Goal: Navigation & Orientation: Go to known website

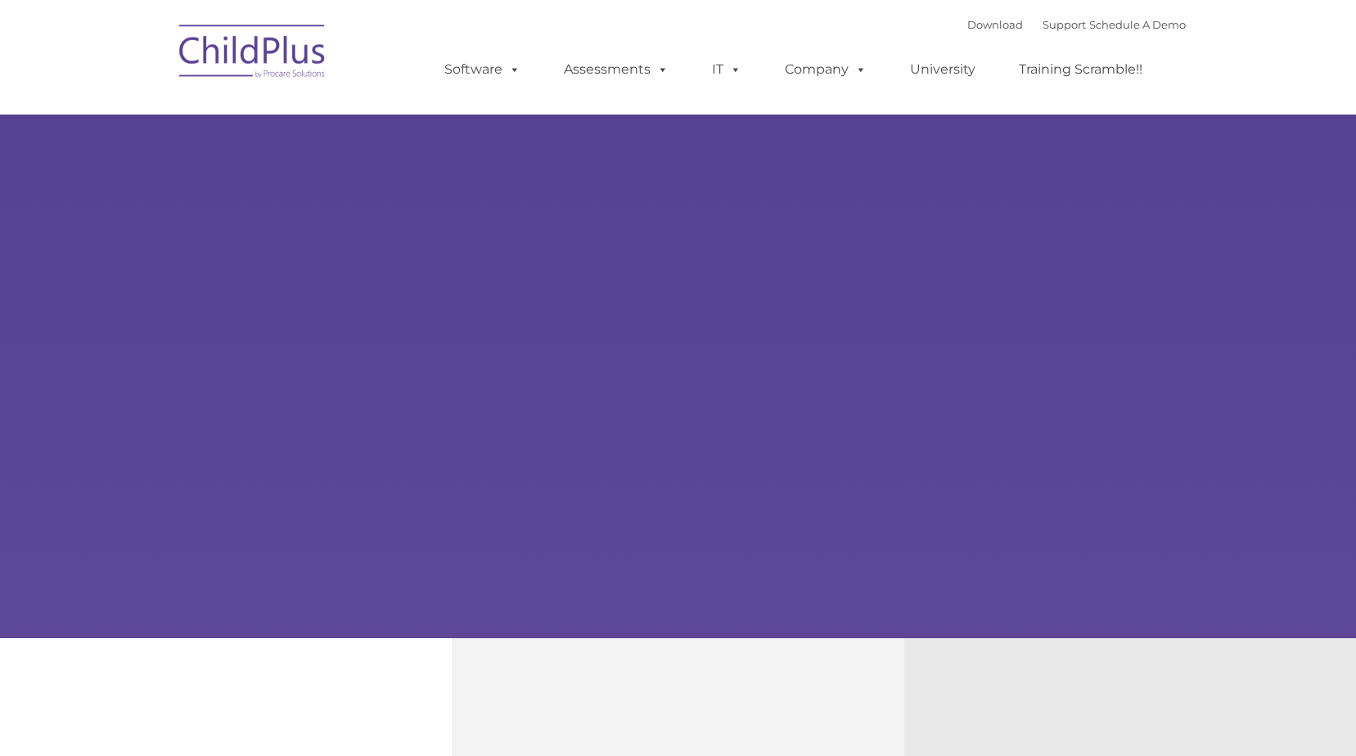
type input ""
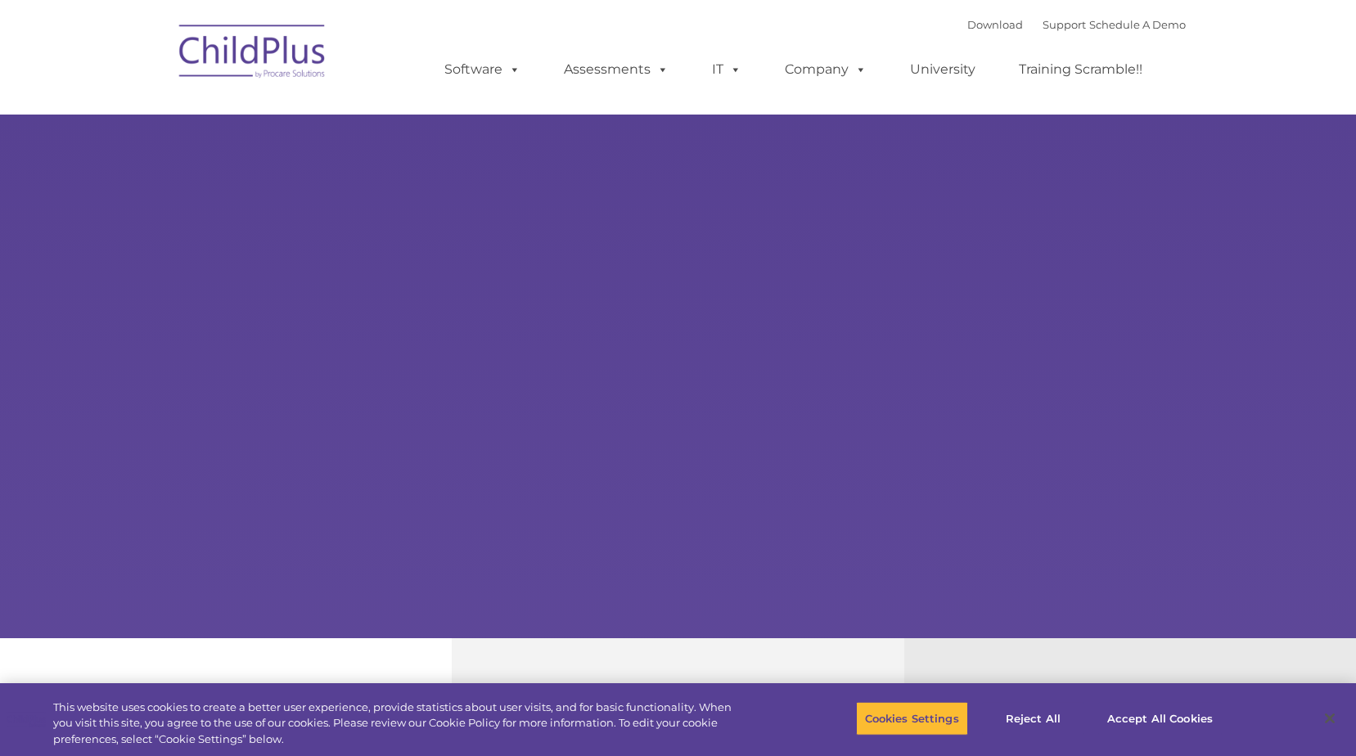
select select "MEDIUM"
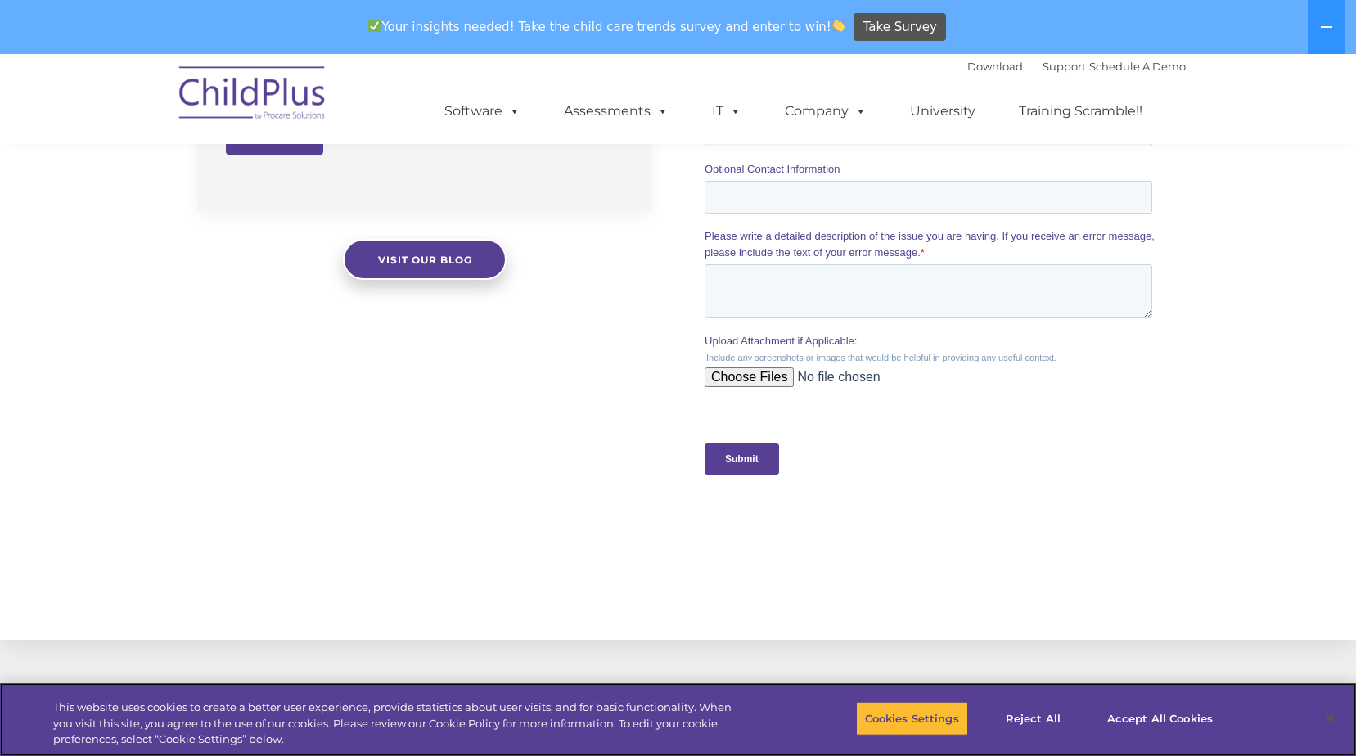
scroll to position [1673, 0]
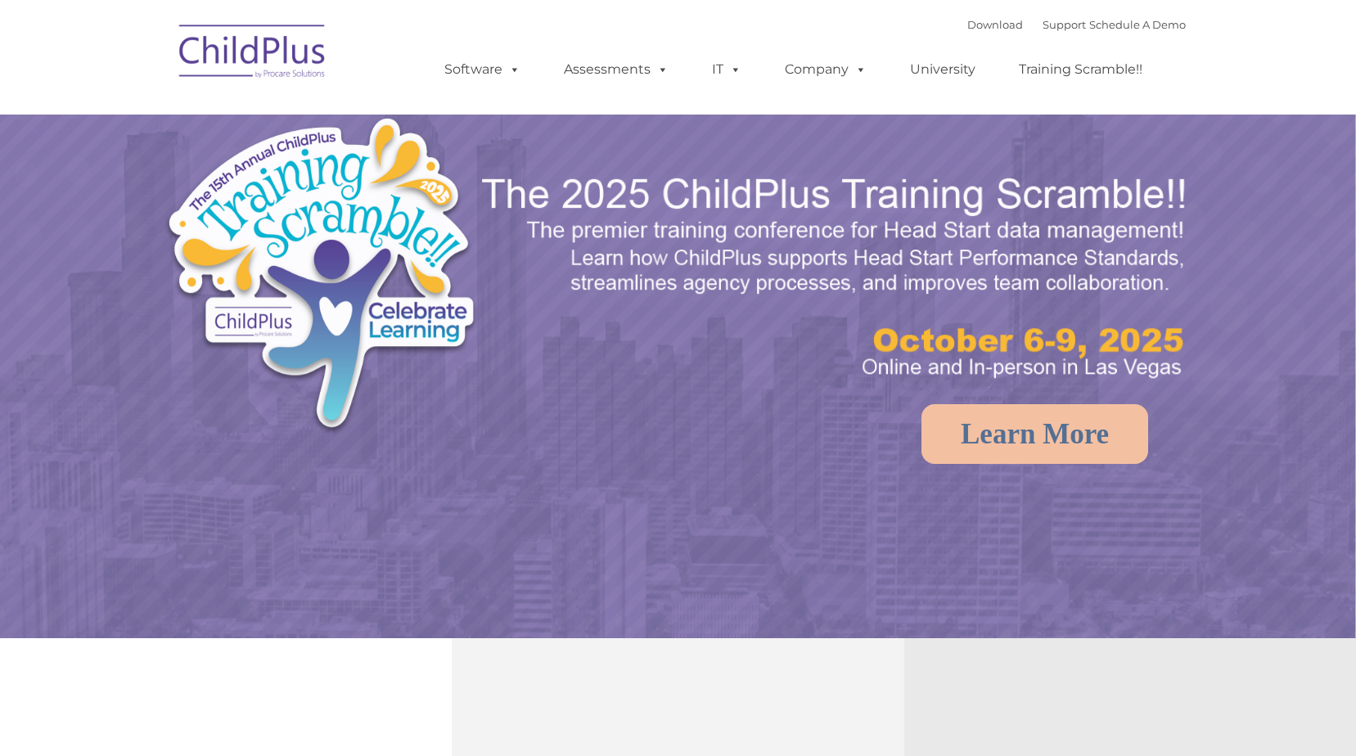
select select "MEDIUM"
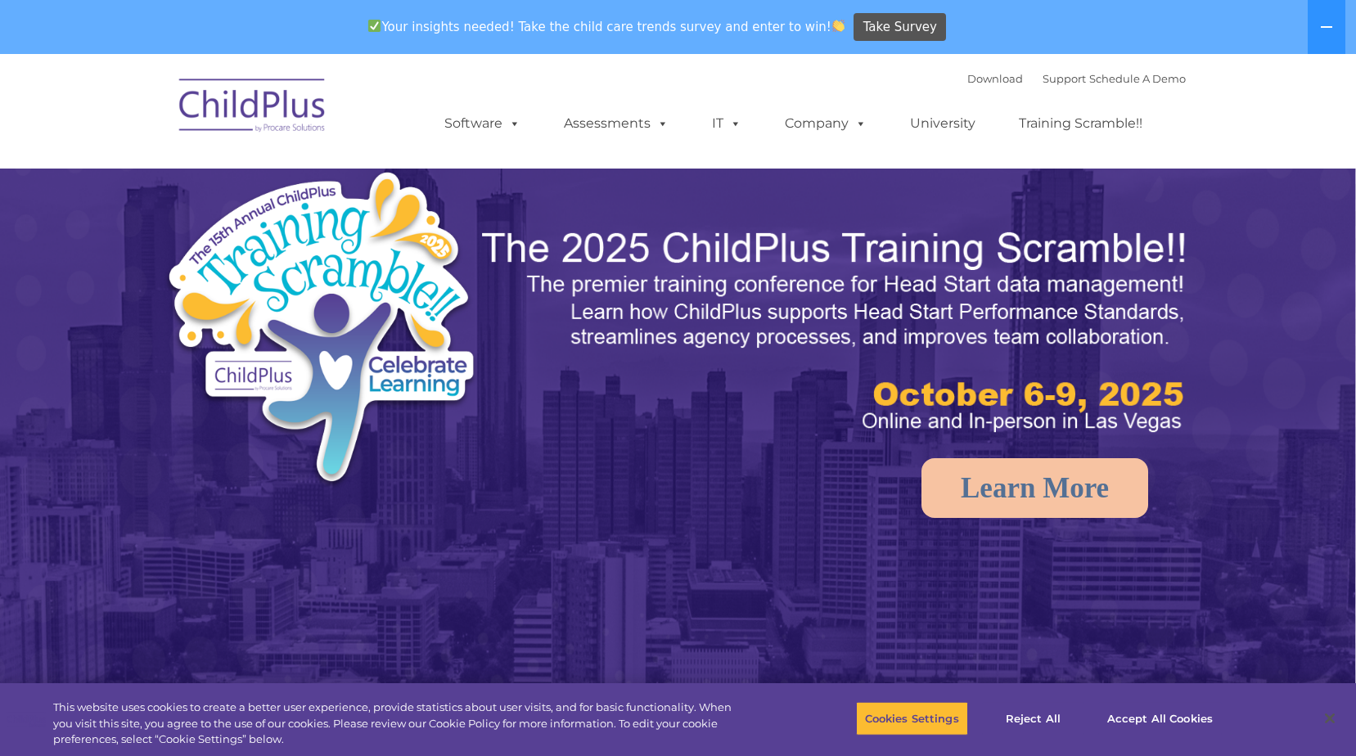
click at [264, 67] on img at bounding box center [253, 108] width 164 height 82
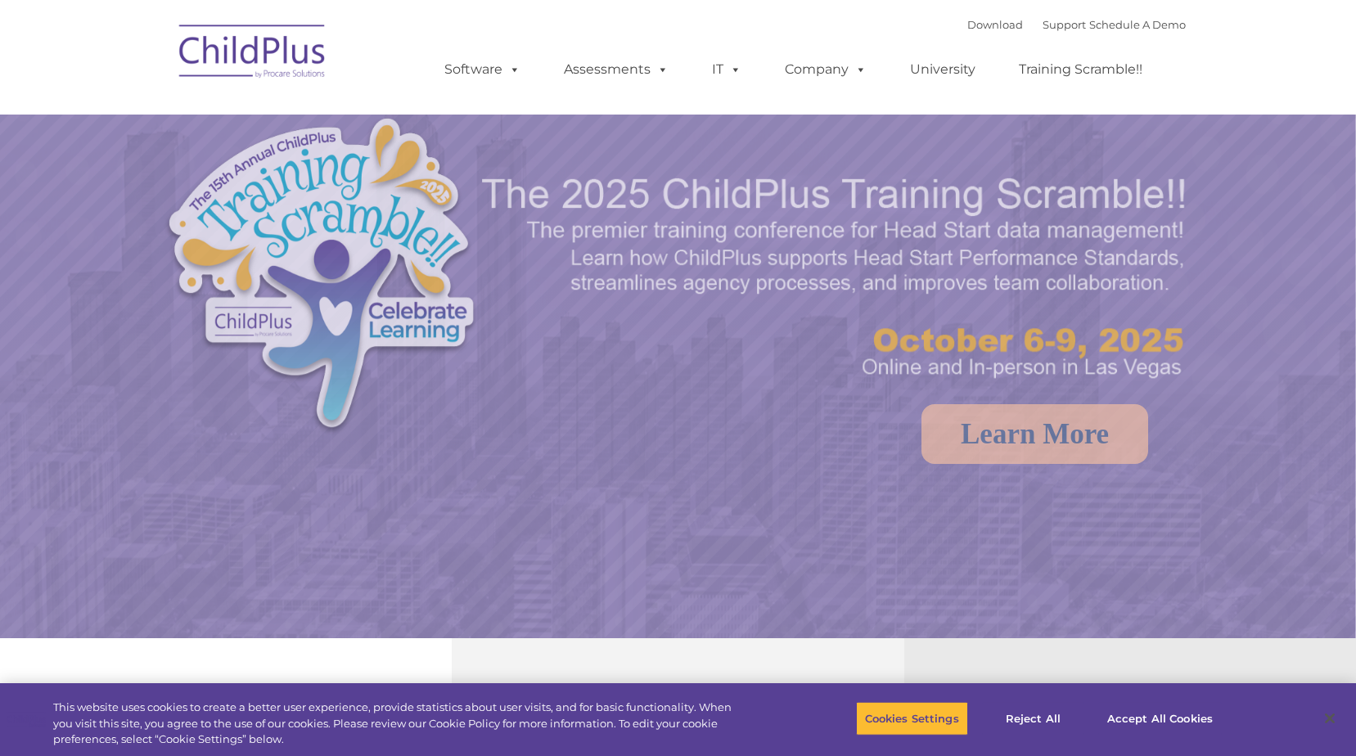
select select "MEDIUM"
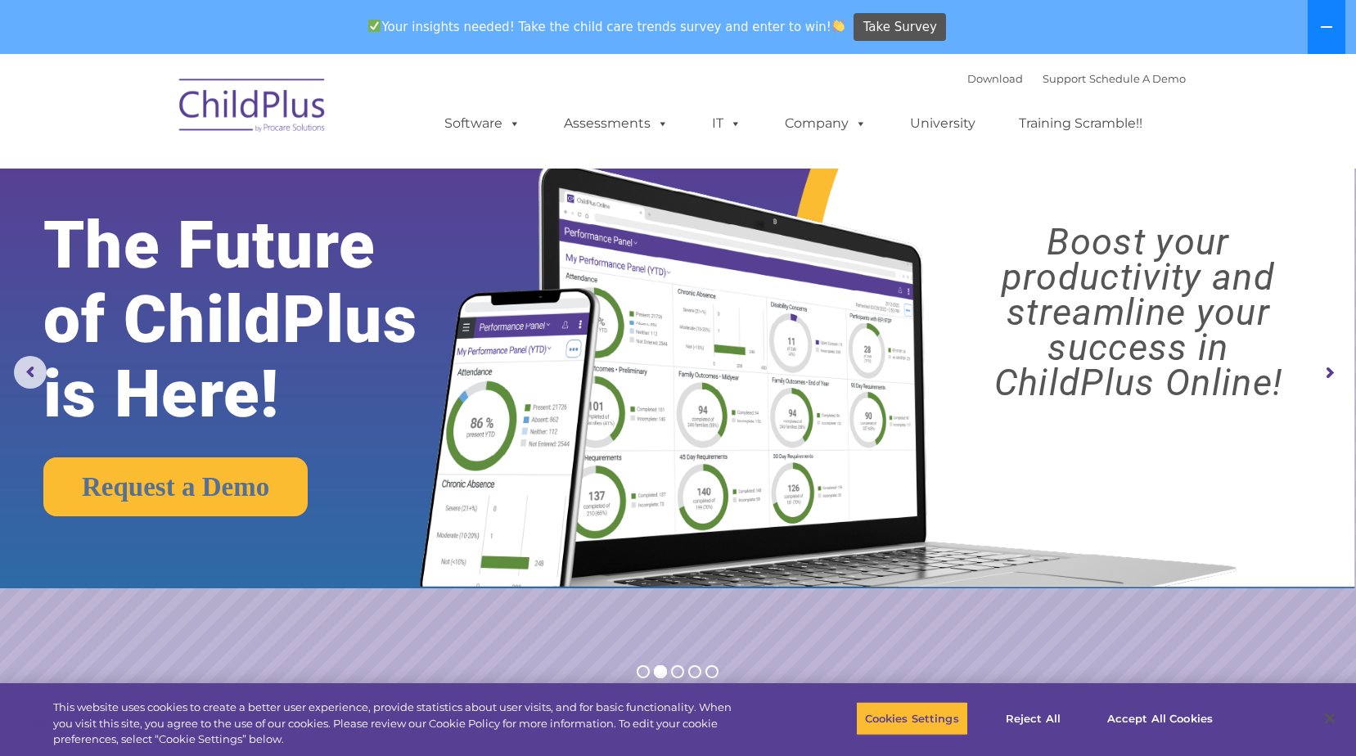
click at [1319, 43] on button at bounding box center [1327, 27] width 38 height 54
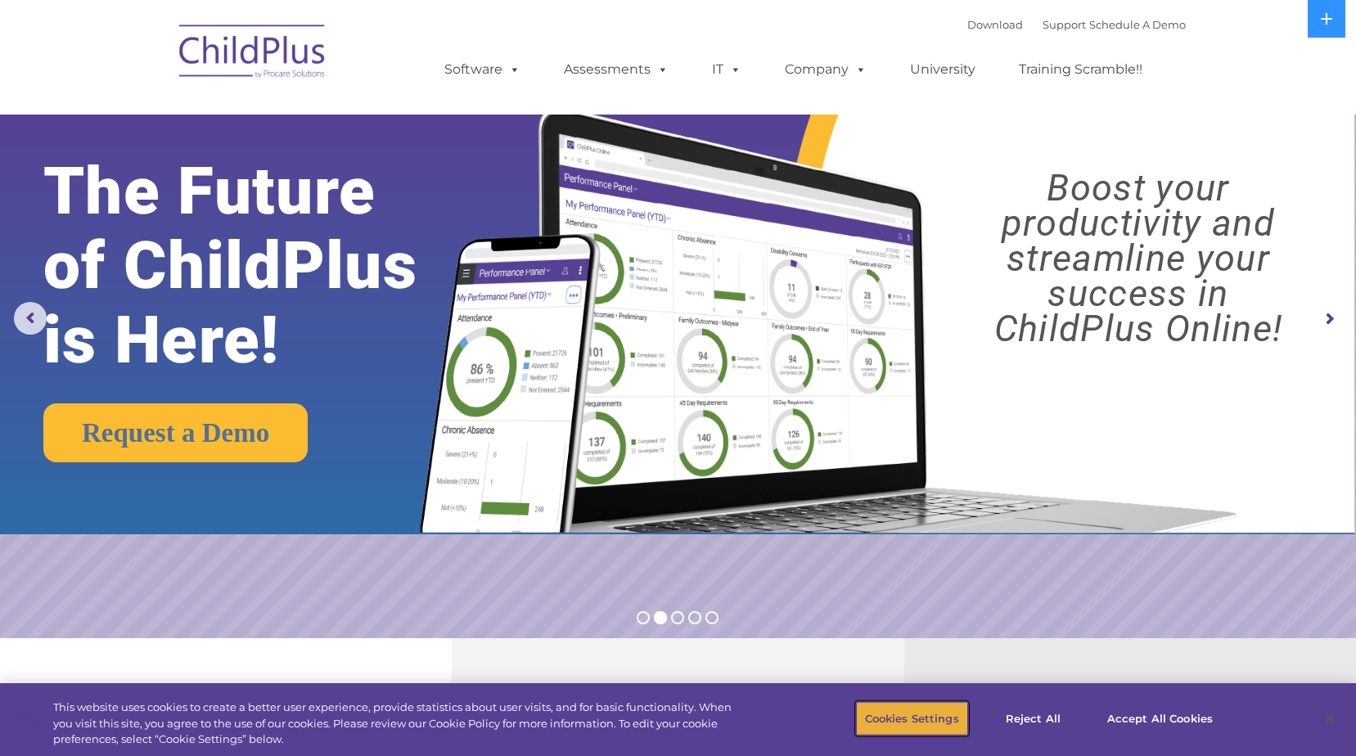
click at [932, 717] on button "Cookies Settings" at bounding box center [912, 718] width 112 height 34
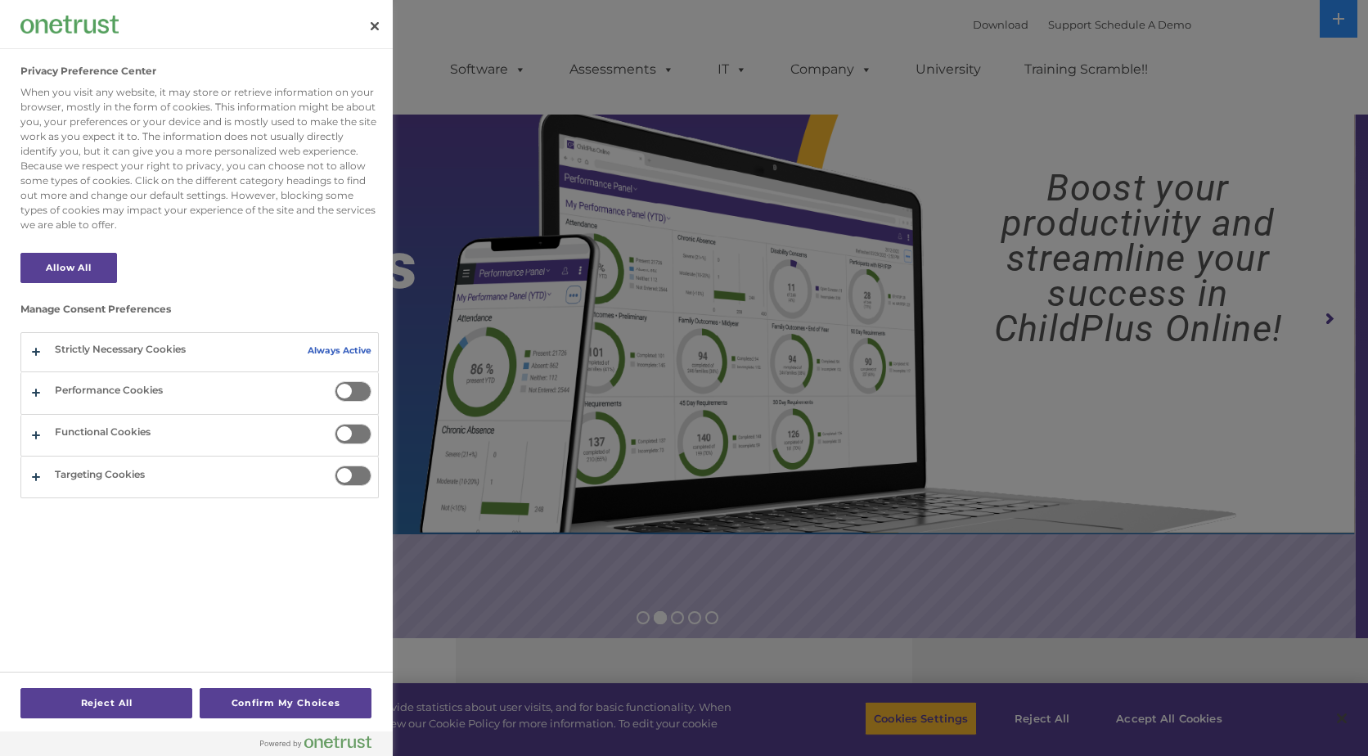
click at [1150, 715] on div at bounding box center [684, 378] width 1368 height 756
click at [376, 32] on button "Close" at bounding box center [375, 26] width 36 height 36
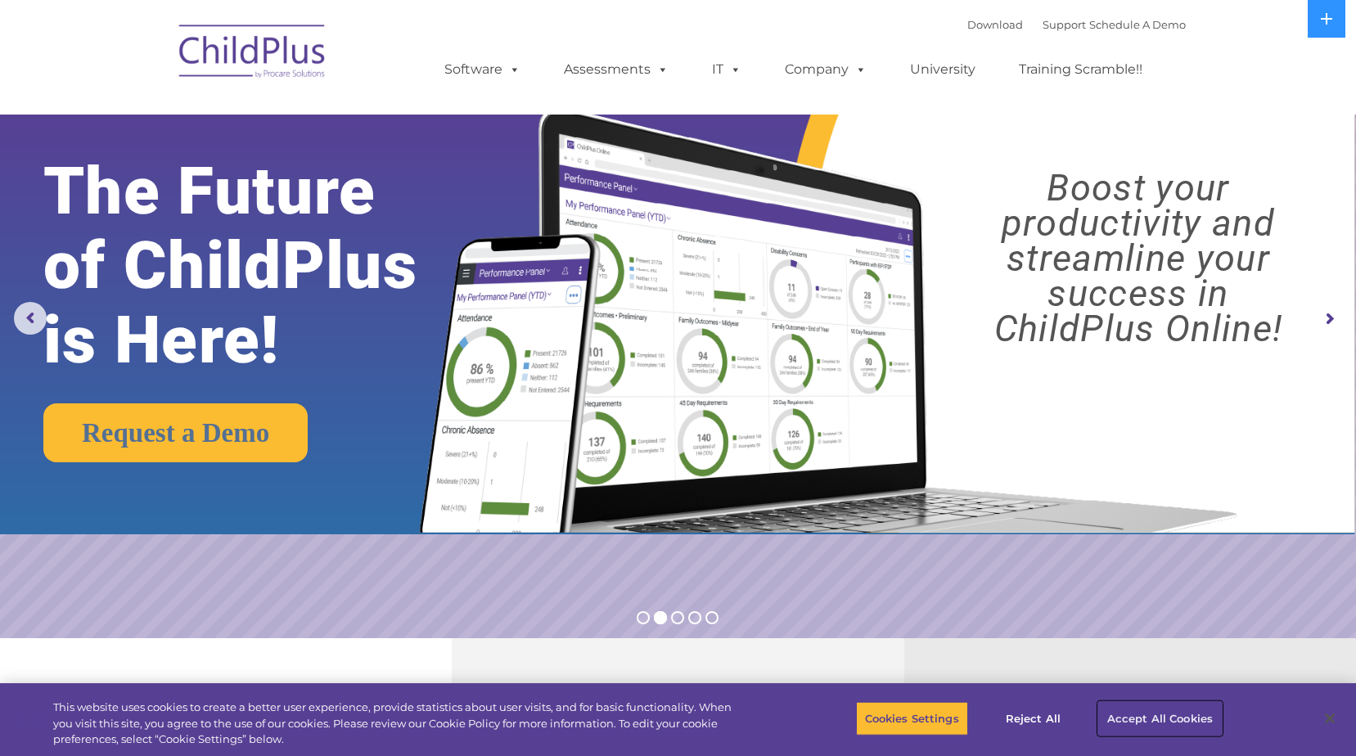
click at [1178, 726] on button "Accept All Cookies" at bounding box center [1160, 718] width 124 height 34
